Goal: Task Accomplishment & Management: Use online tool/utility

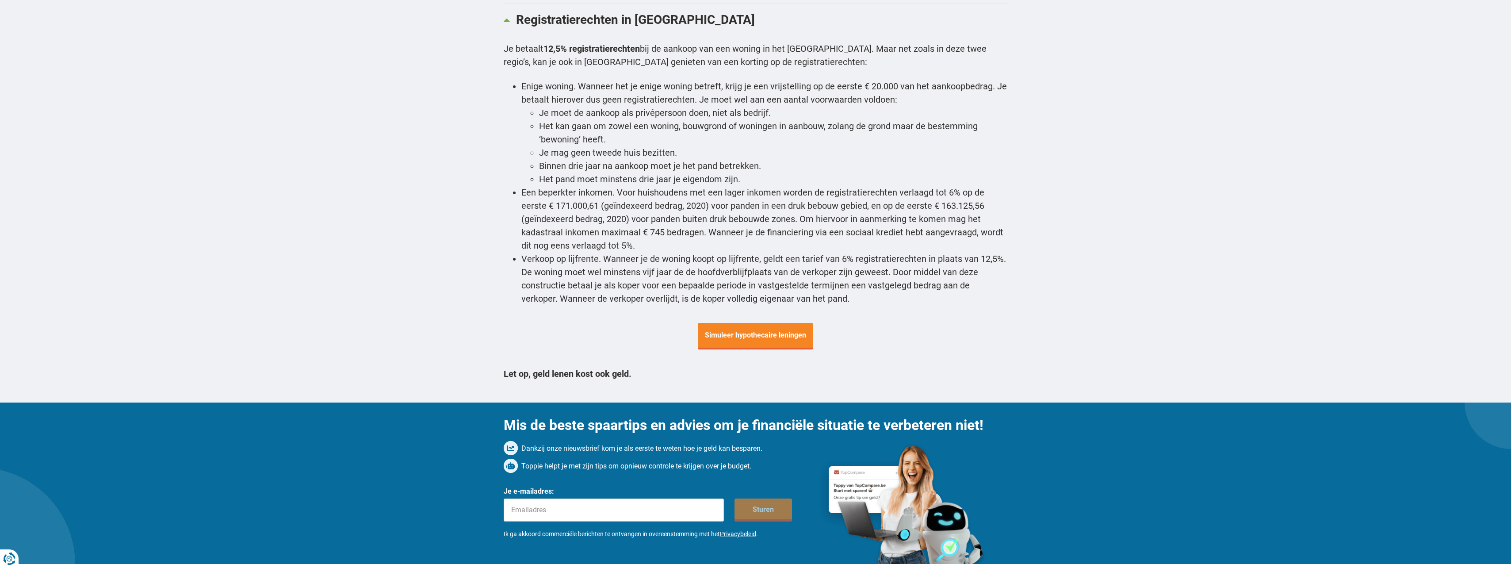
scroll to position [3140, 0]
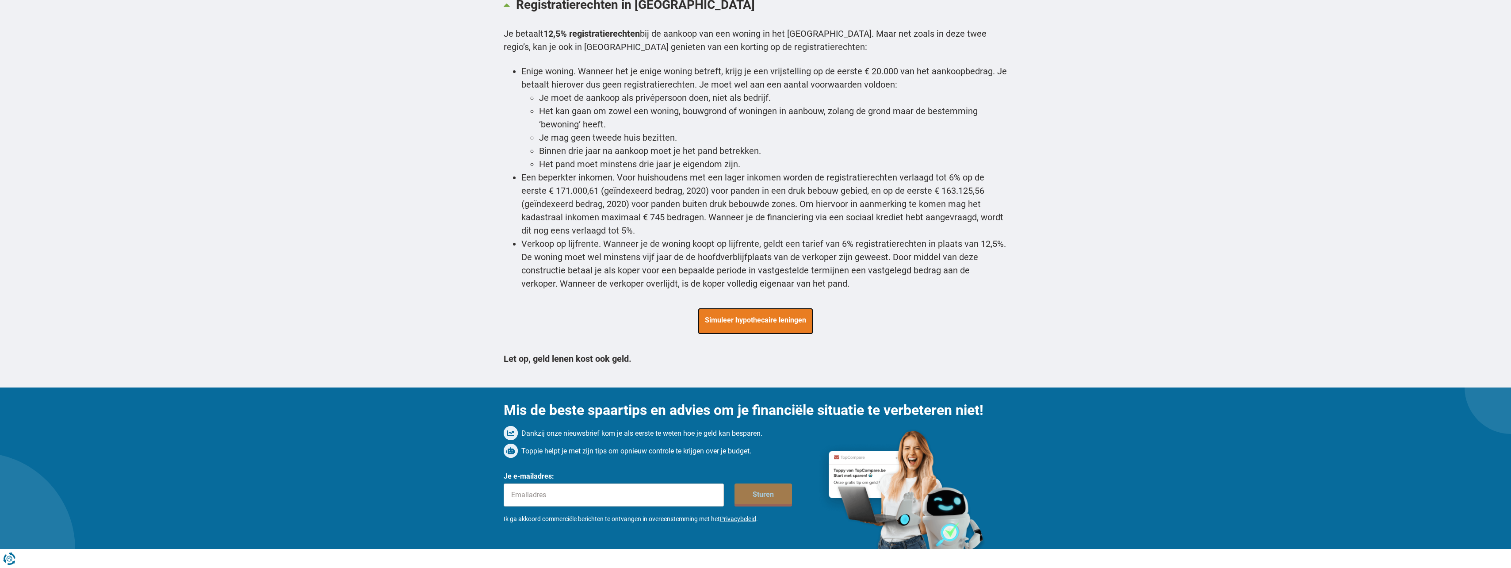
click at [750, 308] on span "Simuleer hypothecaire leningen" at bounding box center [755, 321] width 115 height 27
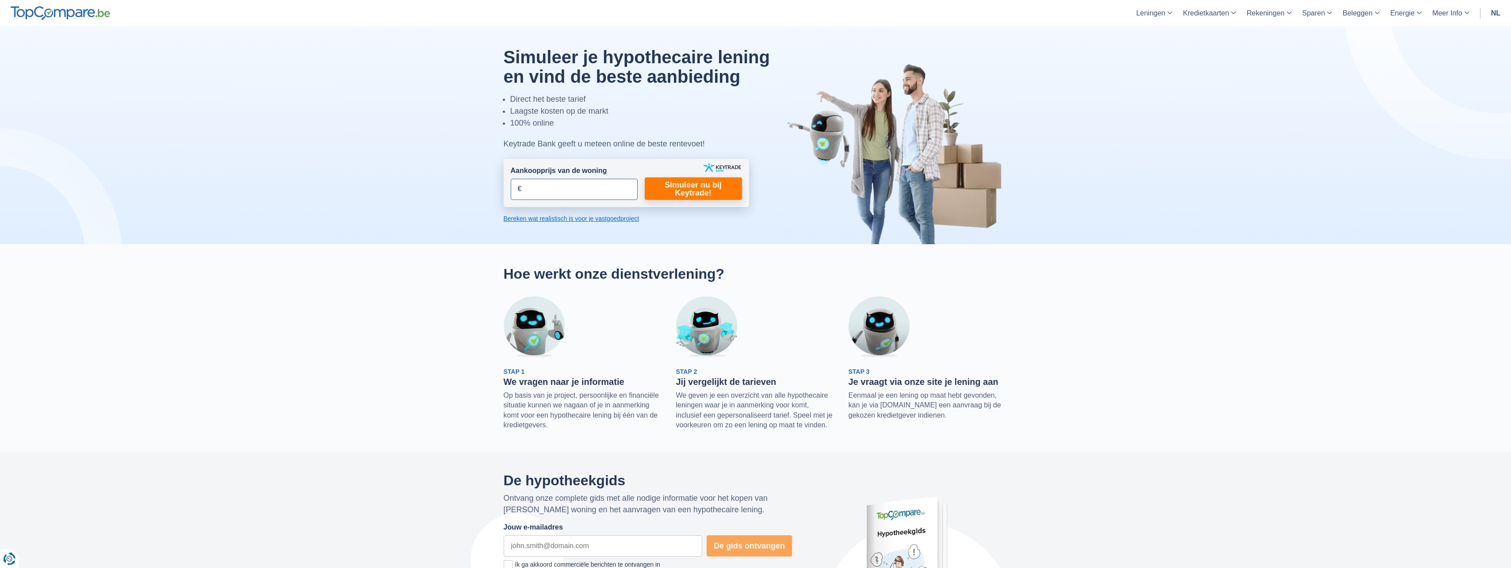
click at [576, 179] on input "Aankoopprijs van de woning" at bounding box center [574, 189] width 127 height 21
type input "4"
type input "100.000"
click at [664, 199] on link "Simuleer nu bij Keytrade!" at bounding box center [693, 188] width 97 height 23
click at [663, 191] on link "Simuleer nu bij Keytrade!" at bounding box center [693, 188] width 97 height 23
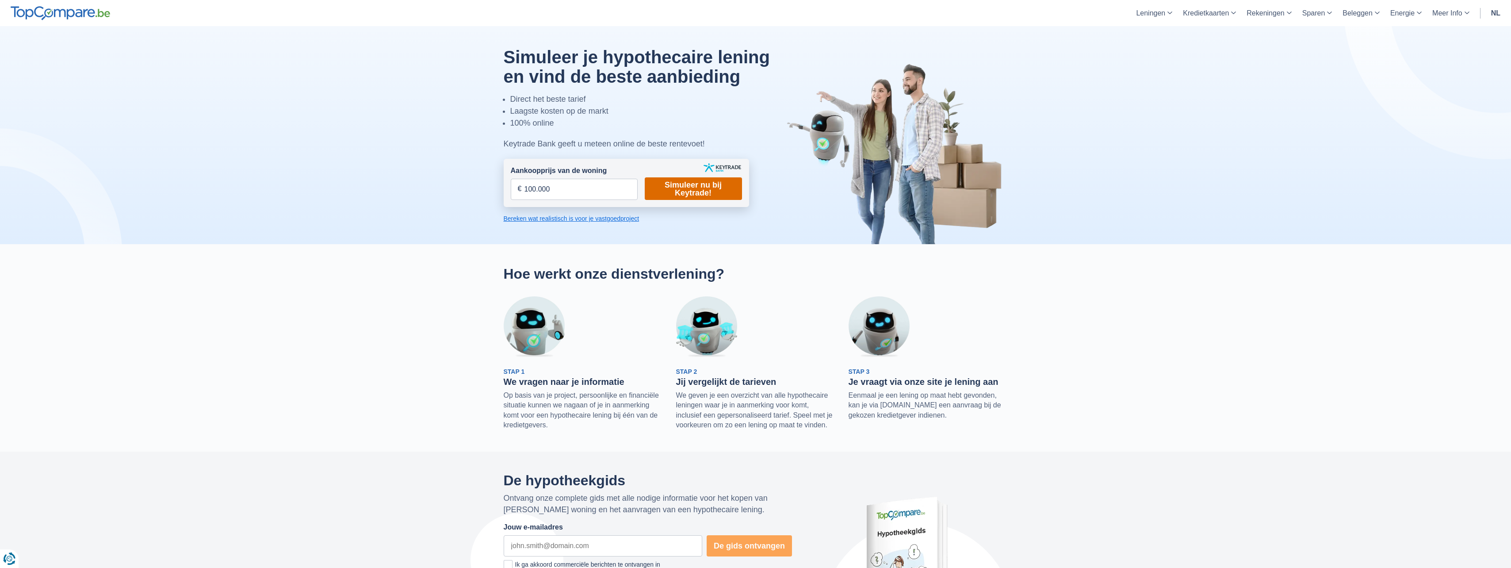
click at [699, 185] on link "Simuleer nu bij Keytrade!" at bounding box center [693, 188] width 97 height 23
click at [574, 191] on input "100.000" at bounding box center [574, 189] width 127 height 21
click at [700, 187] on link "Simuleer nu bij Keytrade!" at bounding box center [693, 188] width 97 height 23
